Goal: Task Accomplishment & Management: Manage account settings

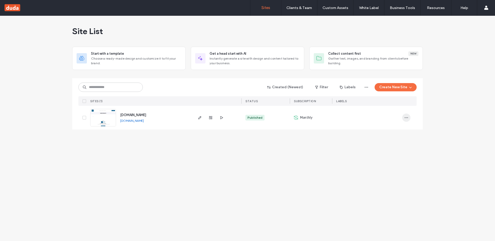
click at [403, 119] on span "button" at bounding box center [406, 117] width 8 height 8
click at [398, 142] on span "Save as Template" at bounding box center [388, 140] width 28 height 5
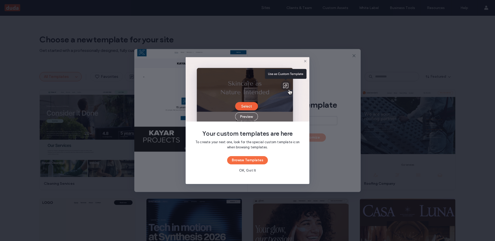
click at [305, 61] on use at bounding box center [305, 61] width 2 height 2
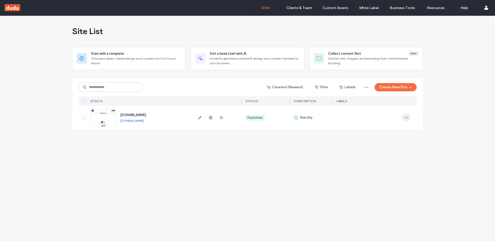
click at [407, 118] on icon "button" at bounding box center [406, 117] width 4 height 4
click at [397, 141] on span "Save as Template" at bounding box center [388, 140] width 28 height 5
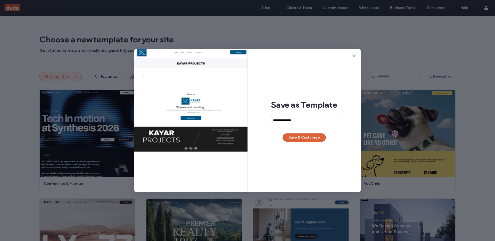
type input "**********"
click at [299, 140] on button "Save & Customize" at bounding box center [303, 137] width 43 height 8
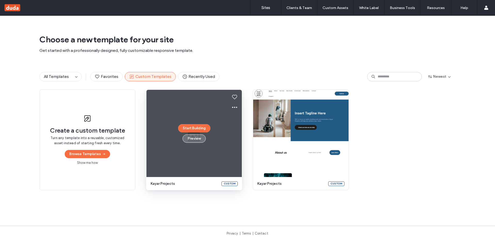
click at [191, 140] on button "Preview" at bounding box center [193, 138] width 23 height 8
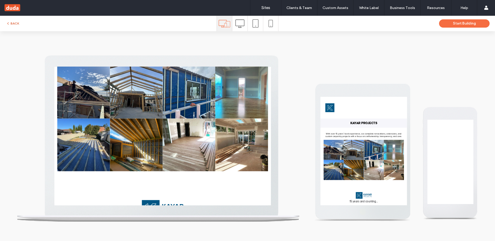
click at [12, 24] on button "BACK" at bounding box center [12, 23] width 13 height 6
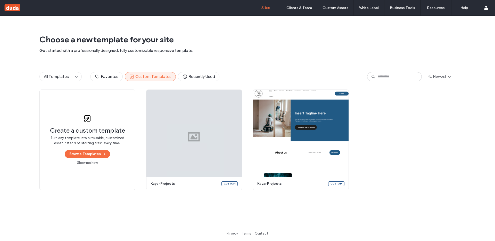
click at [263, 12] on link "Sites" at bounding box center [265, 7] width 31 height 15
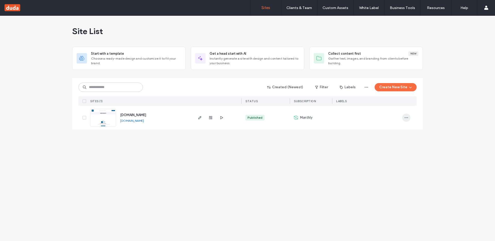
click at [409, 118] on span "button" at bounding box center [406, 117] width 8 height 8
click at [295, 173] on div "Site List Start with a template Choose a ready-made design and customize it to …" at bounding box center [247, 128] width 495 height 225
click at [138, 116] on span "www.kayarprojects.com" at bounding box center [133, 115] width 26 height 4
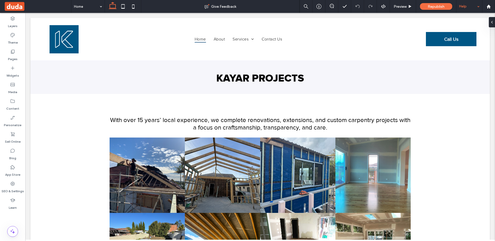
click at [475, 8] on div "Help" at bounding box center [469, 6] width 26 height 13
click at [331, 9] on div at bounding box center [331, 6] width 13 height 5
click at [346, 6] on icon at bounding box center [344, 6] width 5 height 5
click at [209, 6] on icon at bounding box center [206, 6] width 5 height 5
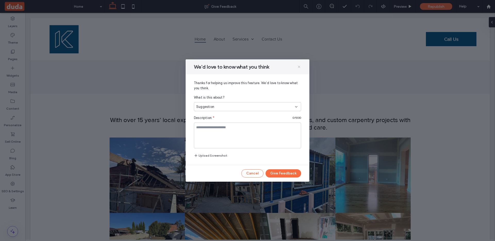
click at [298, 66] on icon at bounding box center [299, 67] width 4 height 4
